Goal: Task Accomplishment & Management: Complete application form

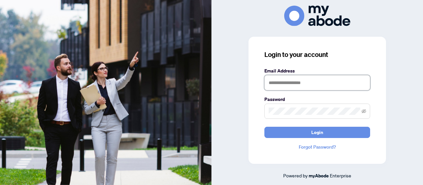
click at [294, 84] on input "text" at bounding box center [317, 82] width 106 height 15
type input "**********"
click at [264, 127] on button "Login" at bounding box center [317, 132] width 106 height 11
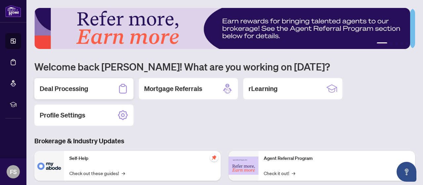
click at [42, 94] on div "Deal Processing" at bounding box center [83, 88] width 99 height 21
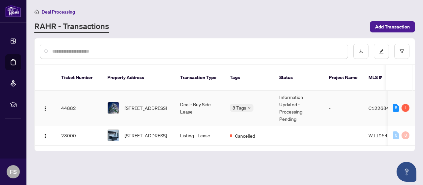
click at [284, 107] on td "Information Updated - Processing Pending" at bounding box center [299, 108] width 50 height 35
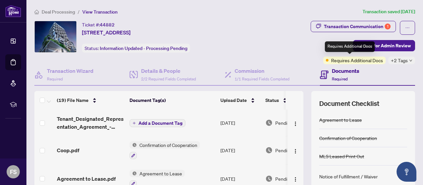
click at [360, 61] on span "Requires Additional Docs" at bounding box center [357, 60] width 52 height 7
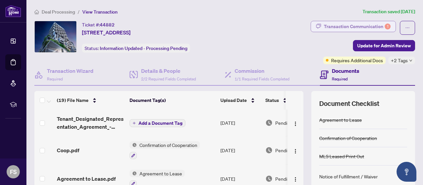
click at [358, 27] on div "Transaction Communication 1" at bounding box center [357, 26] width 67 height 11
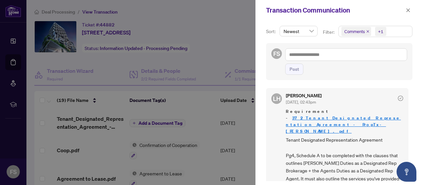
click at [408, 101] on div "LH [PERSON_NAME] [DATE], 02:43pm Requirement - 372_Tenant_Designated_Representa…" at bounding box center [339, 132] width 146 height 97
click at [204, 40] on div at bounding box center [211, 92] width 423 height 185
click at [410, 13] on span "button" at bounding box center [408, 10] width 5 height 11
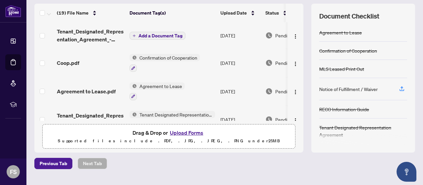
scroll to position [88, 0]
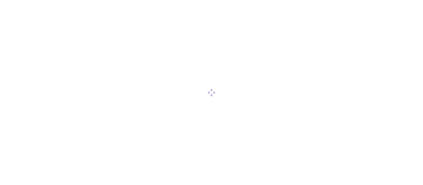
click at [294, 107] on div at bounding box center [211, 92] width 423 height 185
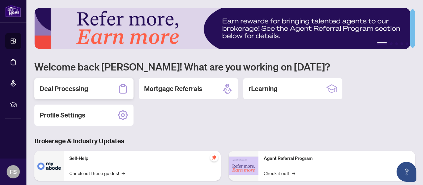
click at [73, 87] on h2 "Deal Processing" at bounding box center [64, 88] width 49 height 9
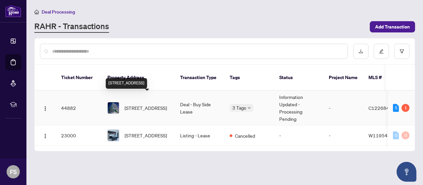
click at [153, 104] on span "[STREET_ADDRESS]" at bounding box center [146, 107] width 42 height 7
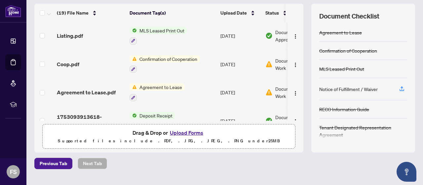
scroll to position [436, 0]
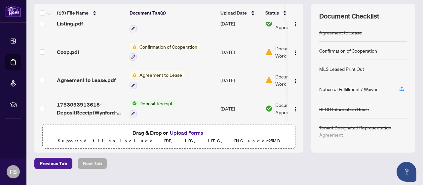
click at [189, 132] on button "Upload Forms" at bounding box center [186, 132] width 37 height 9
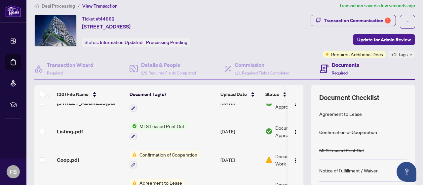
scroll to position [0, 0]
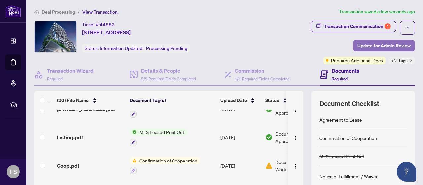
click at [377, 48] on span "Update for Admin Review" at bounding box center [384, 45] width 54 height 11
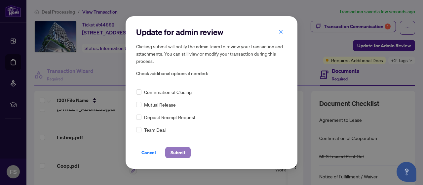
click at [172, 150] on span "Submit" at bounding box center [178, 152] width 15 height 11
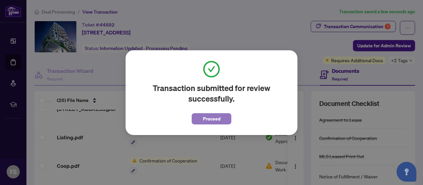
click at [215, 120] on span "Proceed" at bounding box center [212, 118] width 18 height 11
